Goal: Find contact information: Find contact information

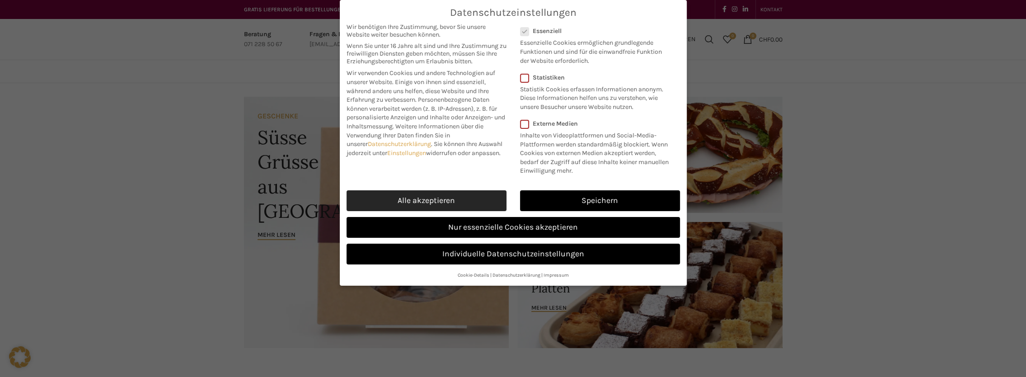
click at [449, 196] on link "Alle akzeptieren" at bounding box center [427, 200] width 160 height 21
checkbox input "true"
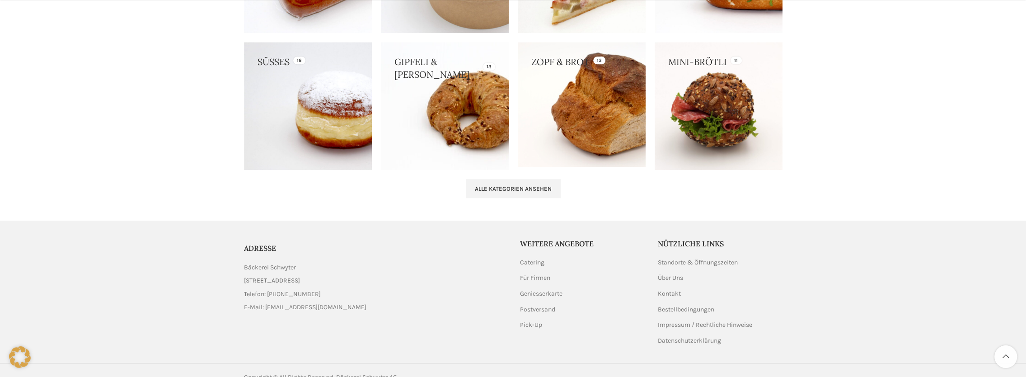
scroll to position [948, 0]
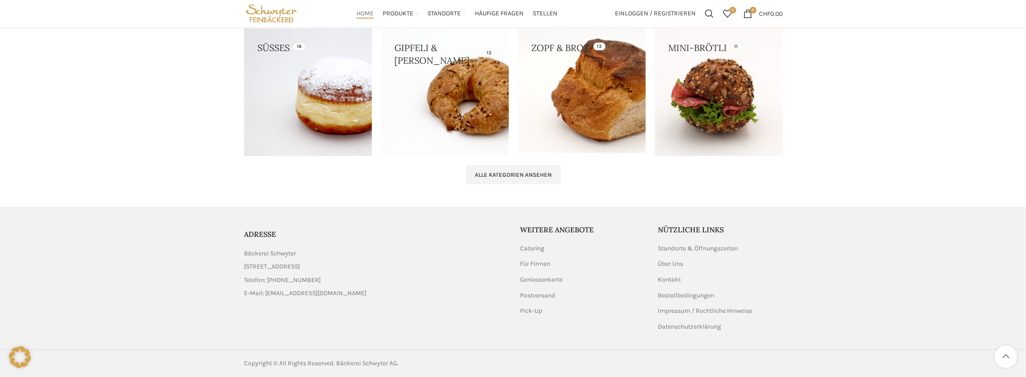
drag, startPoint x: 696, startPoint y: 278, endPoint x: 663, endPoint y: 282, distance: 32.8
click at [694, 279] on li "Kontakt" at bounding box center [720, 279] width 125 height 9
click at [681, 279] on link "Kontakt" at bounding box center [670, 279] width 24 height 9
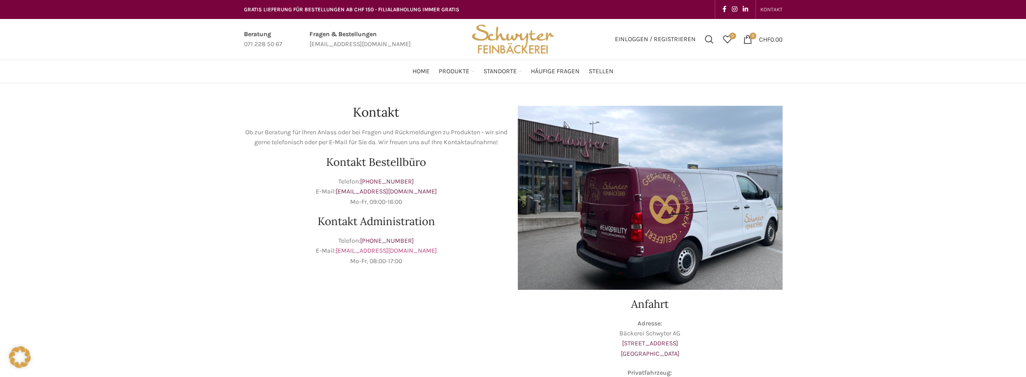
click at [385, 250] on link "info@schwyter.com" at bounding box center [386, 251] width 101 height 8
